Goal: Check status: Check status

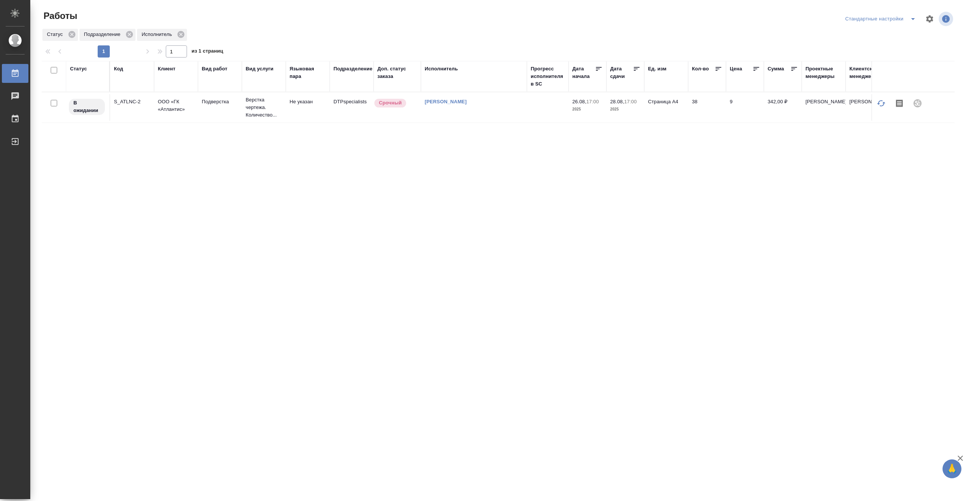
click at [83, 72] on div "Статус" at bounding box center [78, 69] width 17 height 8
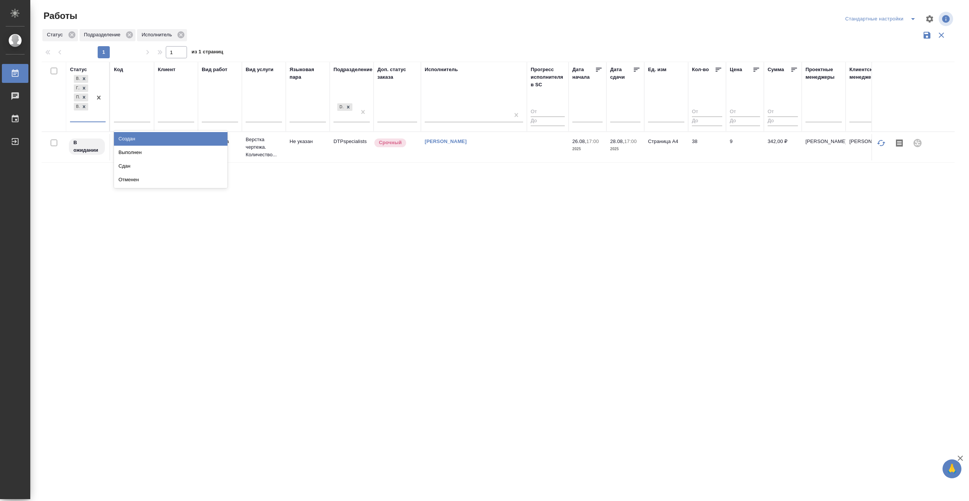
click at [90, 118] on div "В ожидании Готов к работе Подбор В работе" at bounding box center [81, 97] width 22 height 48
click at [202, 150] on div "Выполнен" at bounding box center [171, 153] width 114 height 14
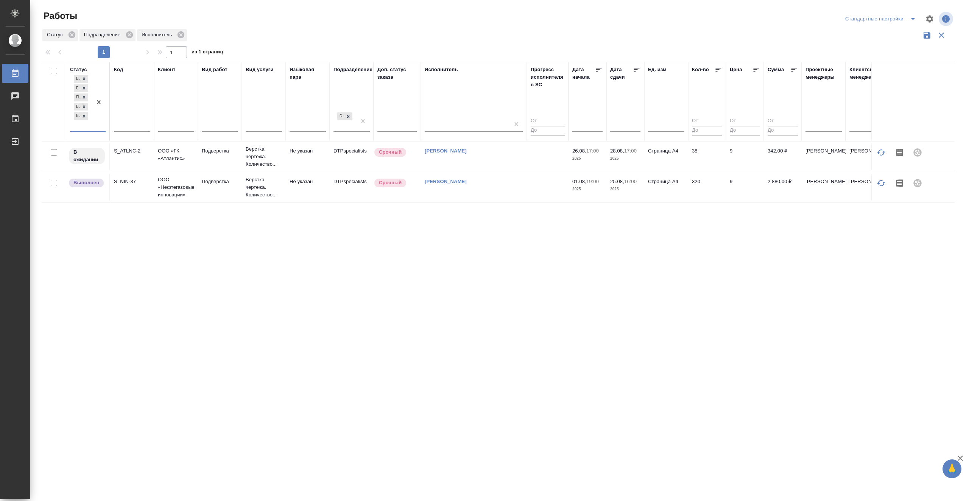
click at [413, 237] on div "Статус option Выполнен, selected. 0 results available. Select is focused ,type …" at bounding box center [498, 198] width 913 height 272
click at [458, 189] on td "[PERSON_NAME]" at bounding box center [474, 187] width 106 height 27
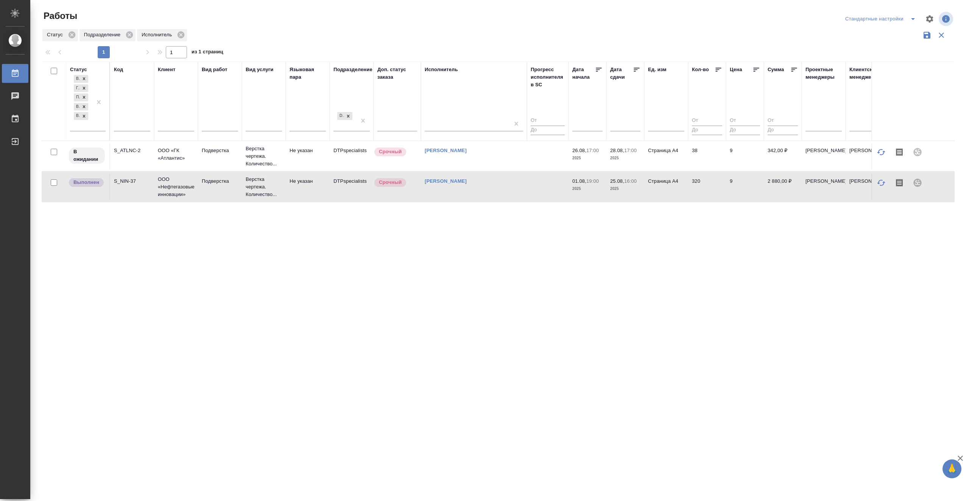
click at [458, 189] on td "[PERSON_NAME]" at bounding box center [474, 187] width 106 height 27
click at [86, 119] on icon at bounding box center [83, 116] width 5 height 5
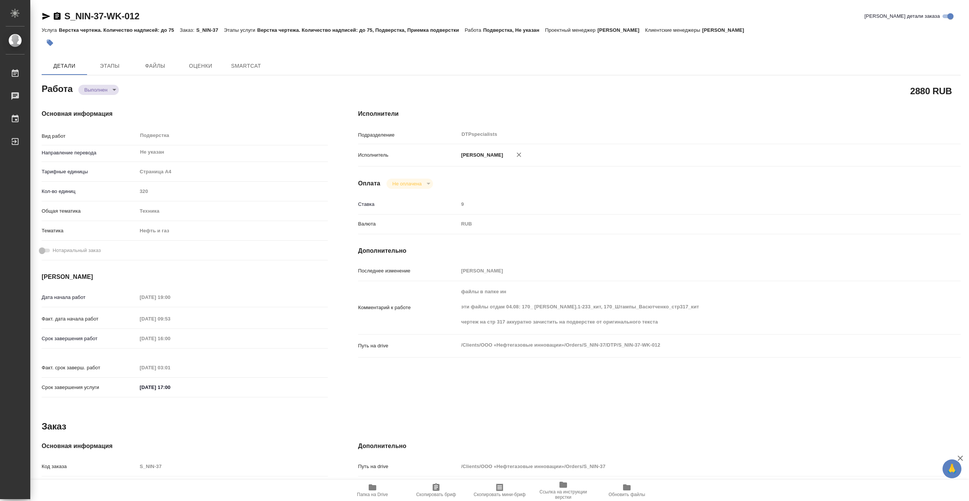
type textarea "x"
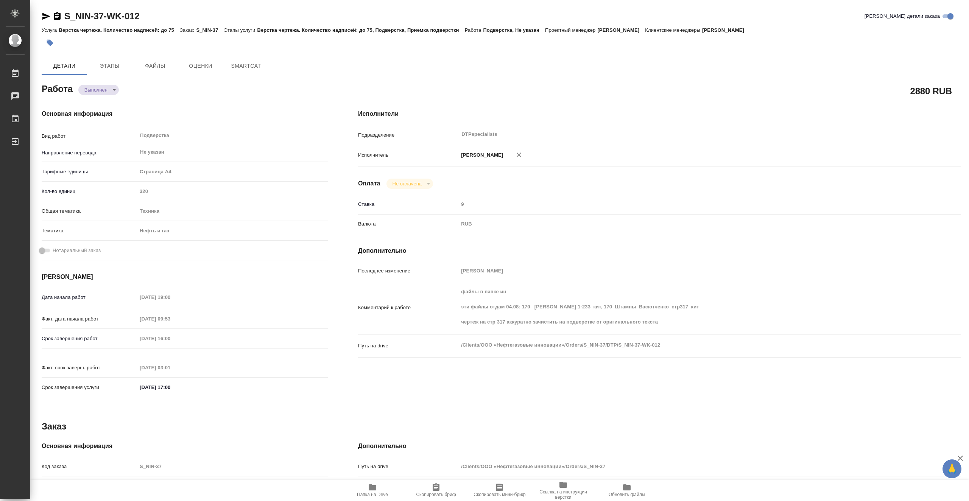
type textarea "x"
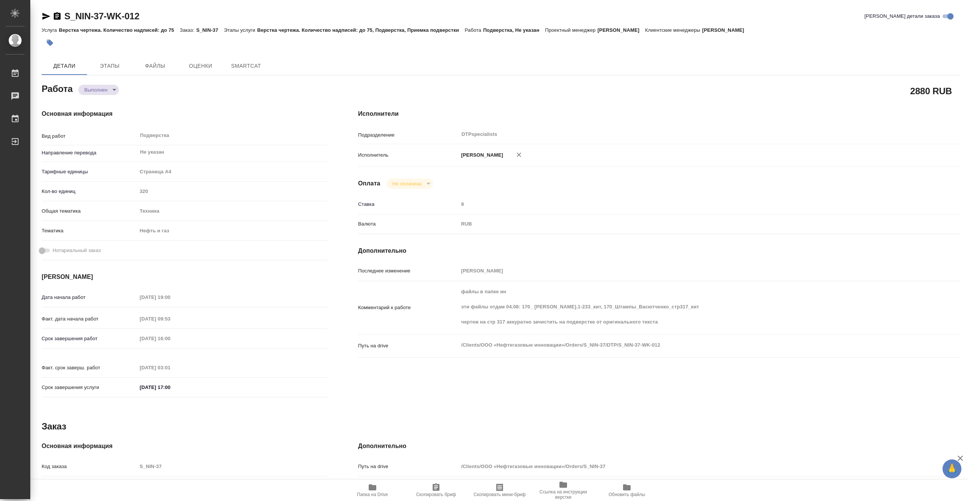
type textarea "x"
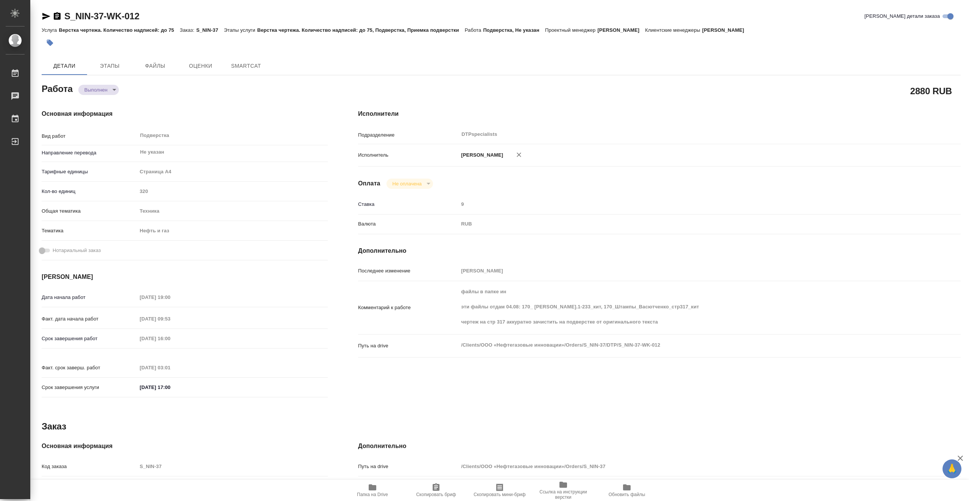
type textarea "x"
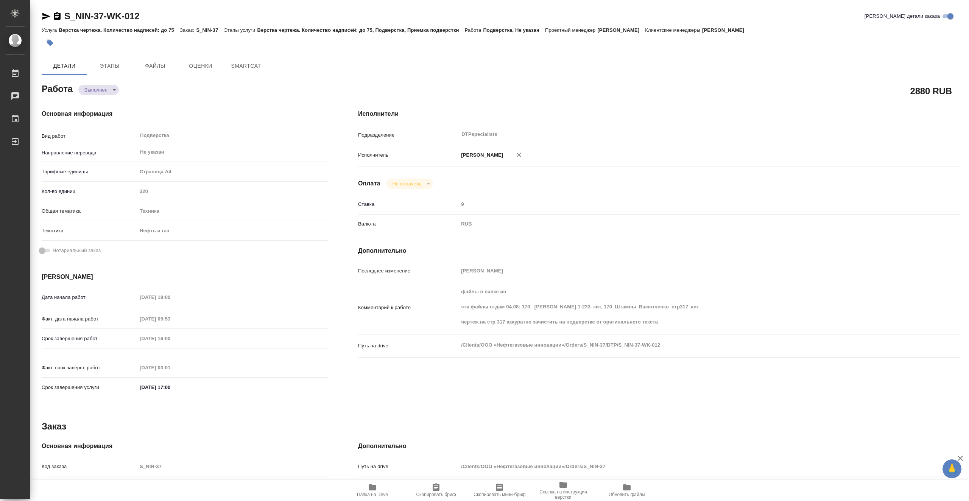
type textarea "x"
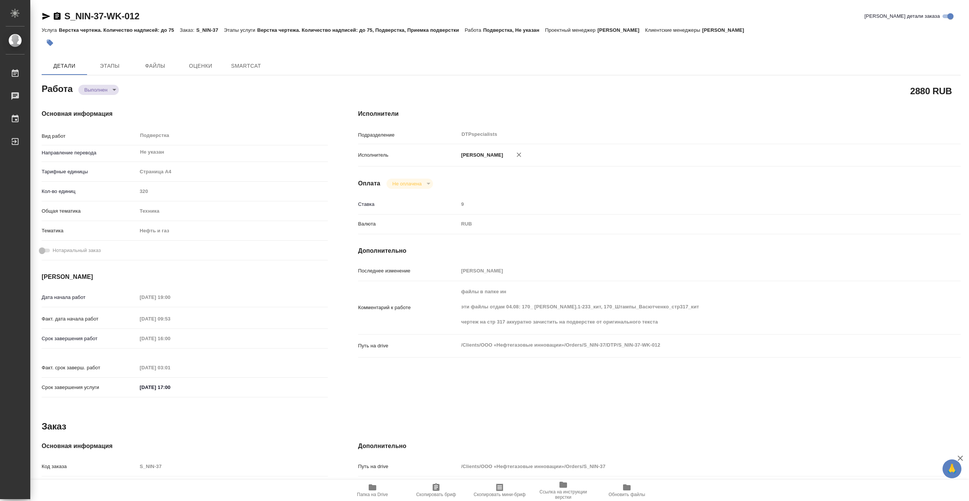
type textarea "x"
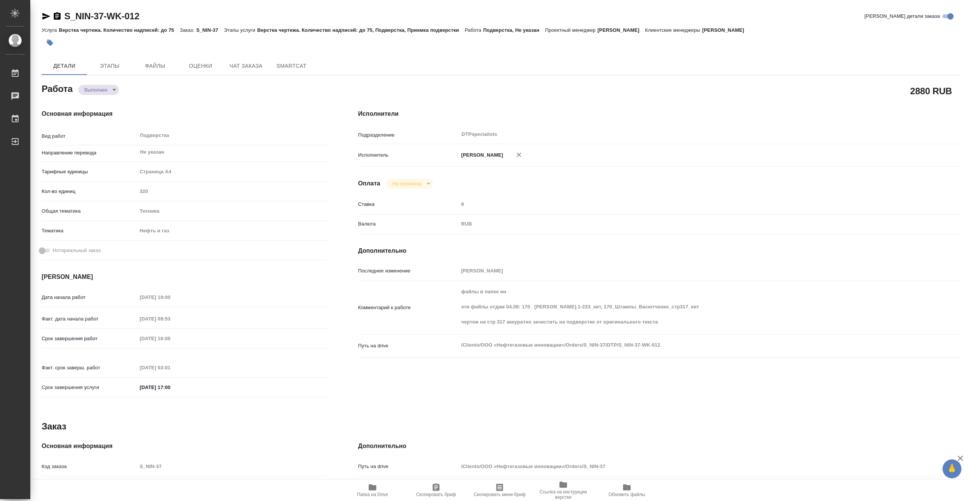
type textarea "x"
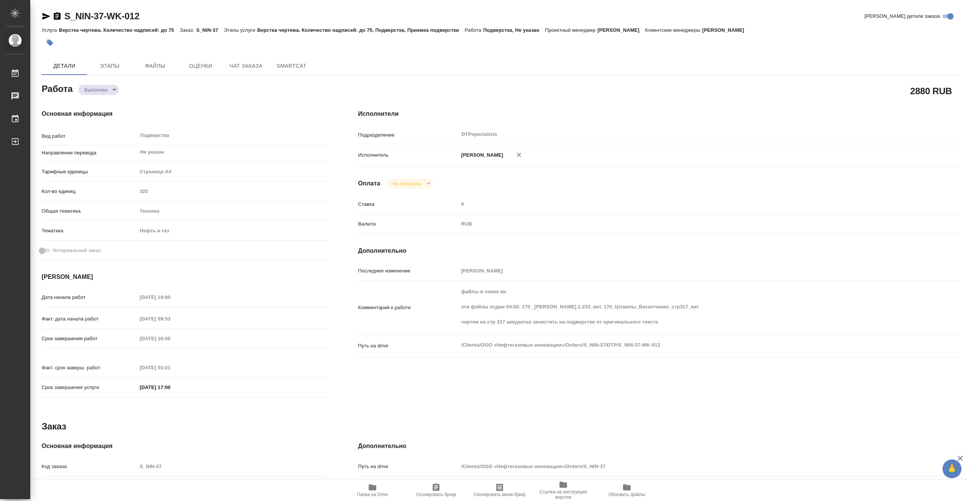
type textarea "x"
